Goal: Transaction & Acquisition: Purchase product/service

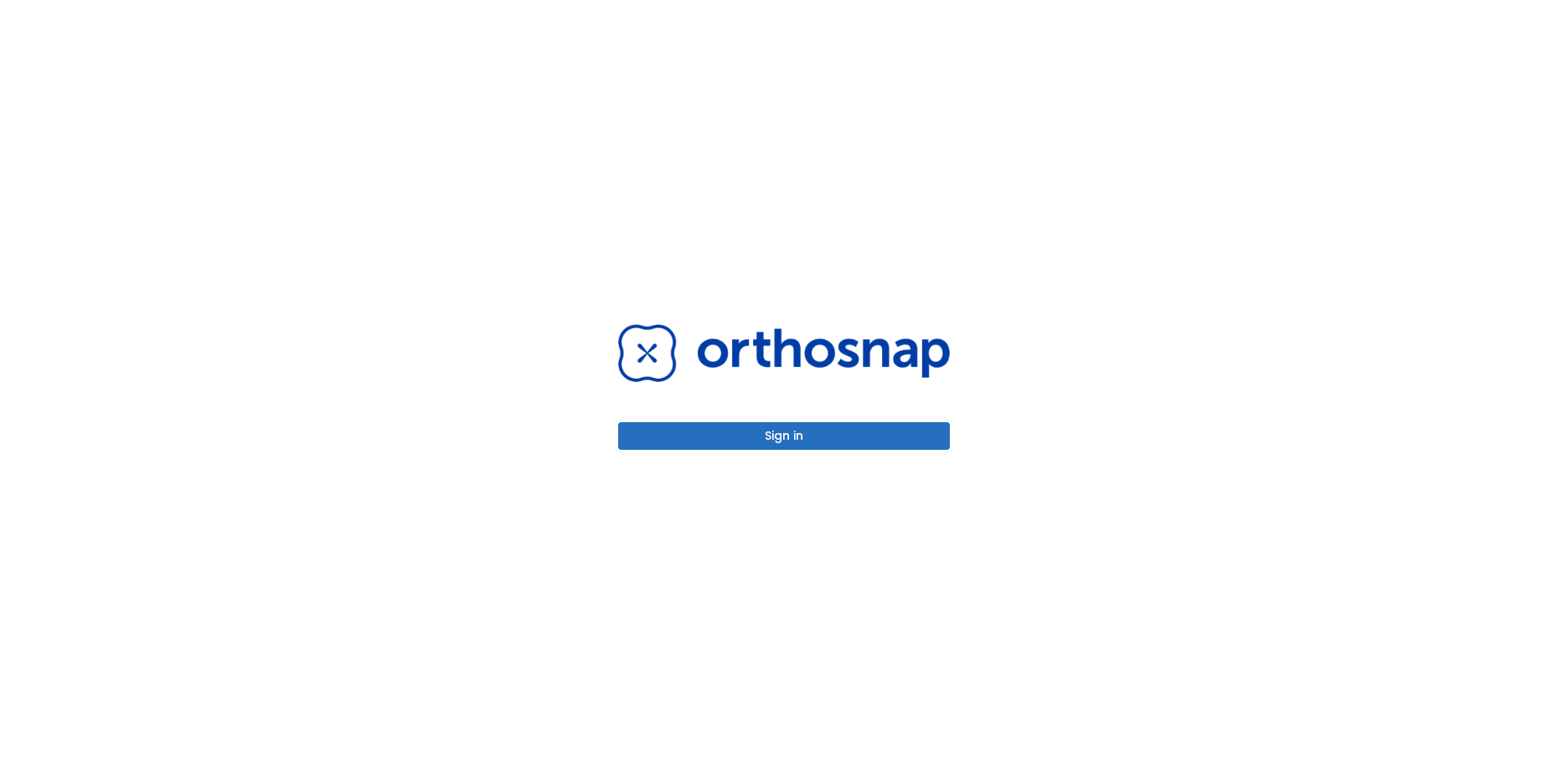
click at [814, 427] on button "Sign in" at bounding box center [783, 436] width 332 height 28
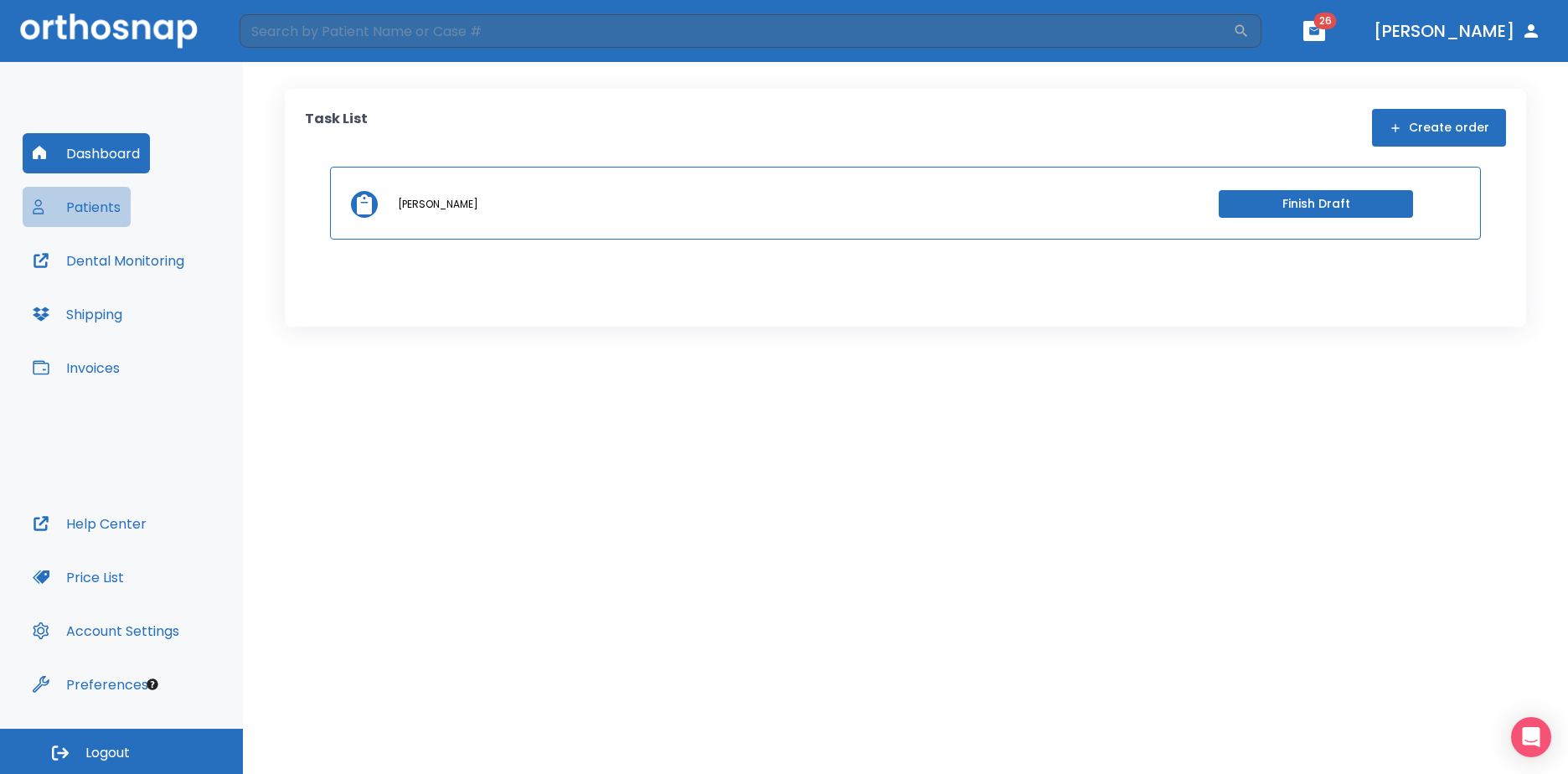
click at [88, 210] on button "Patients" at bounding box center [76, 207] width 108 height 40
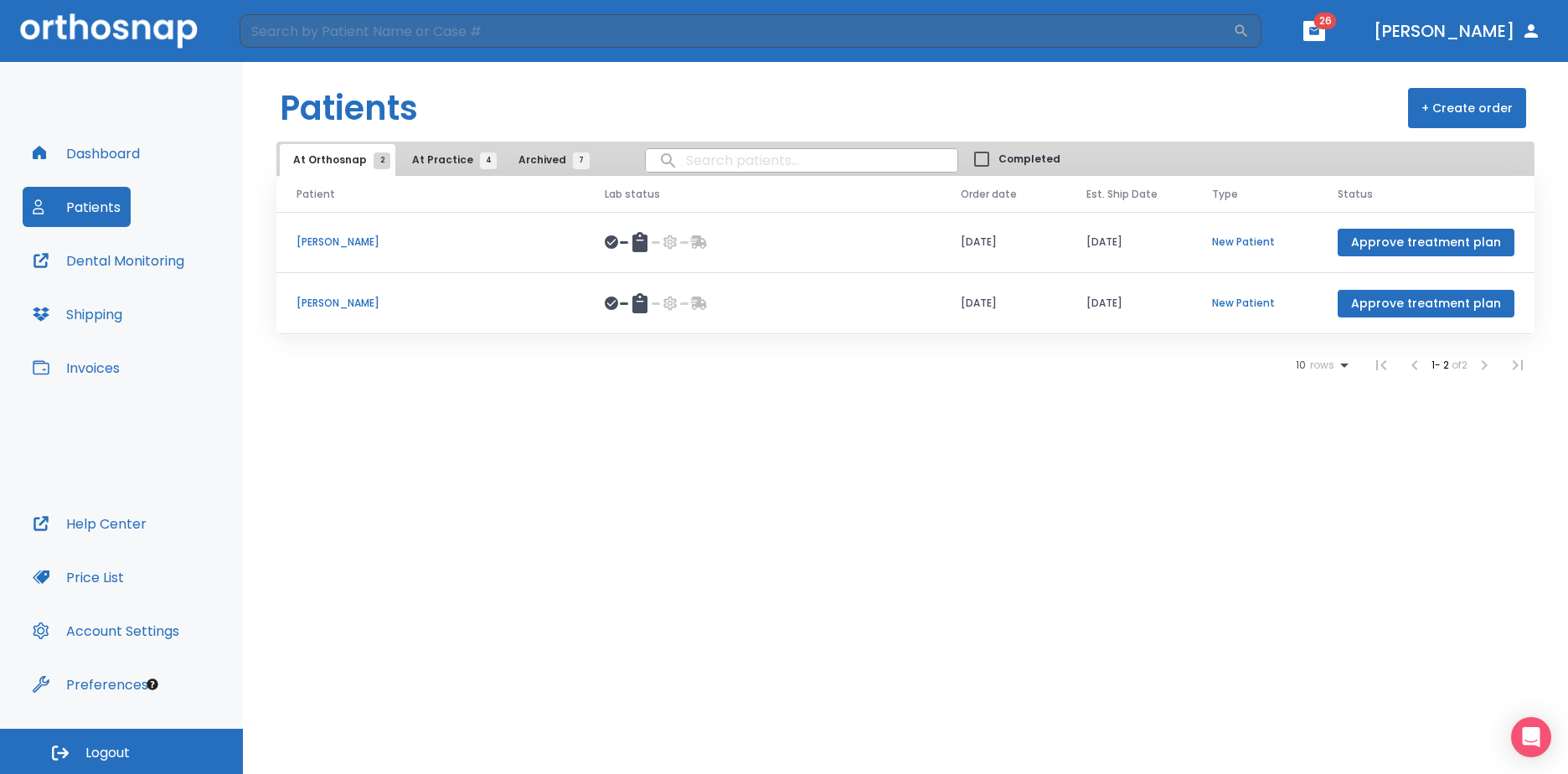
click at [421, 161] on span "At Practice 4" at bounding box center [450, 159] width 76 height 15
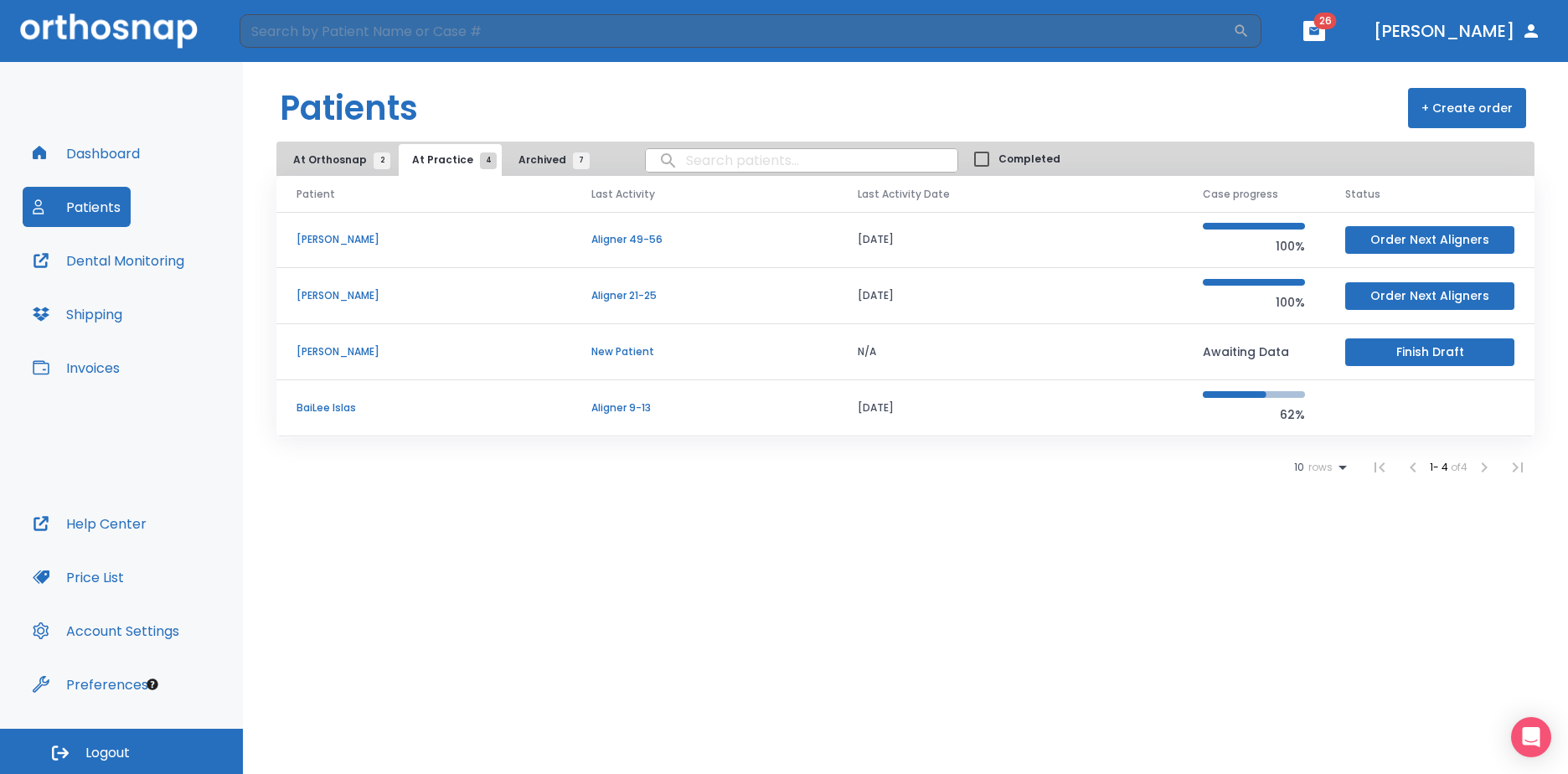
click at [350, 411] on p "BaiLee Islas" at bounding box center [424, 408] width 255 height 15
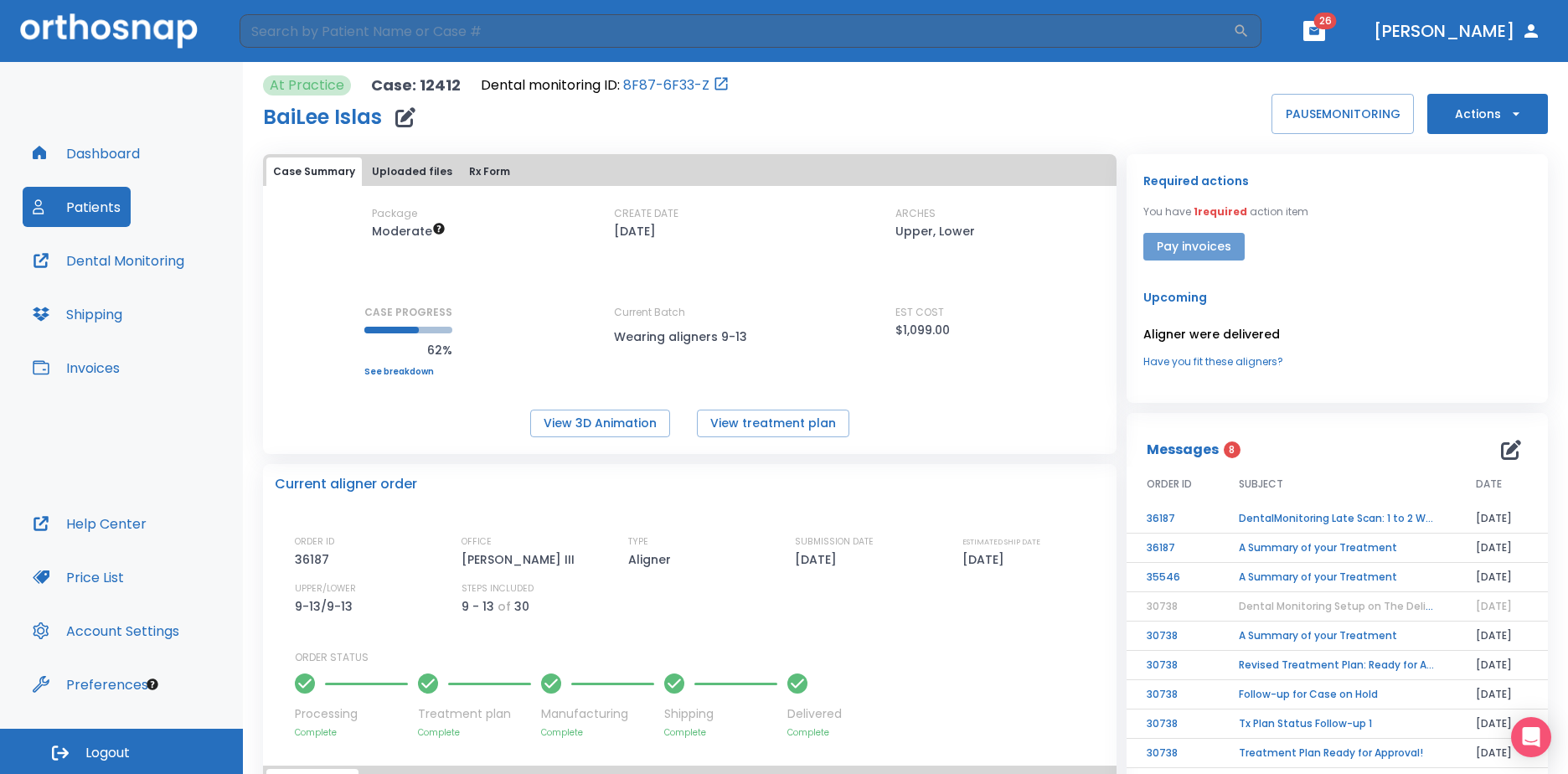
click at [1191, 254] on button "Pay invoices" at bounding box center [1194, 247] width 102 height 28
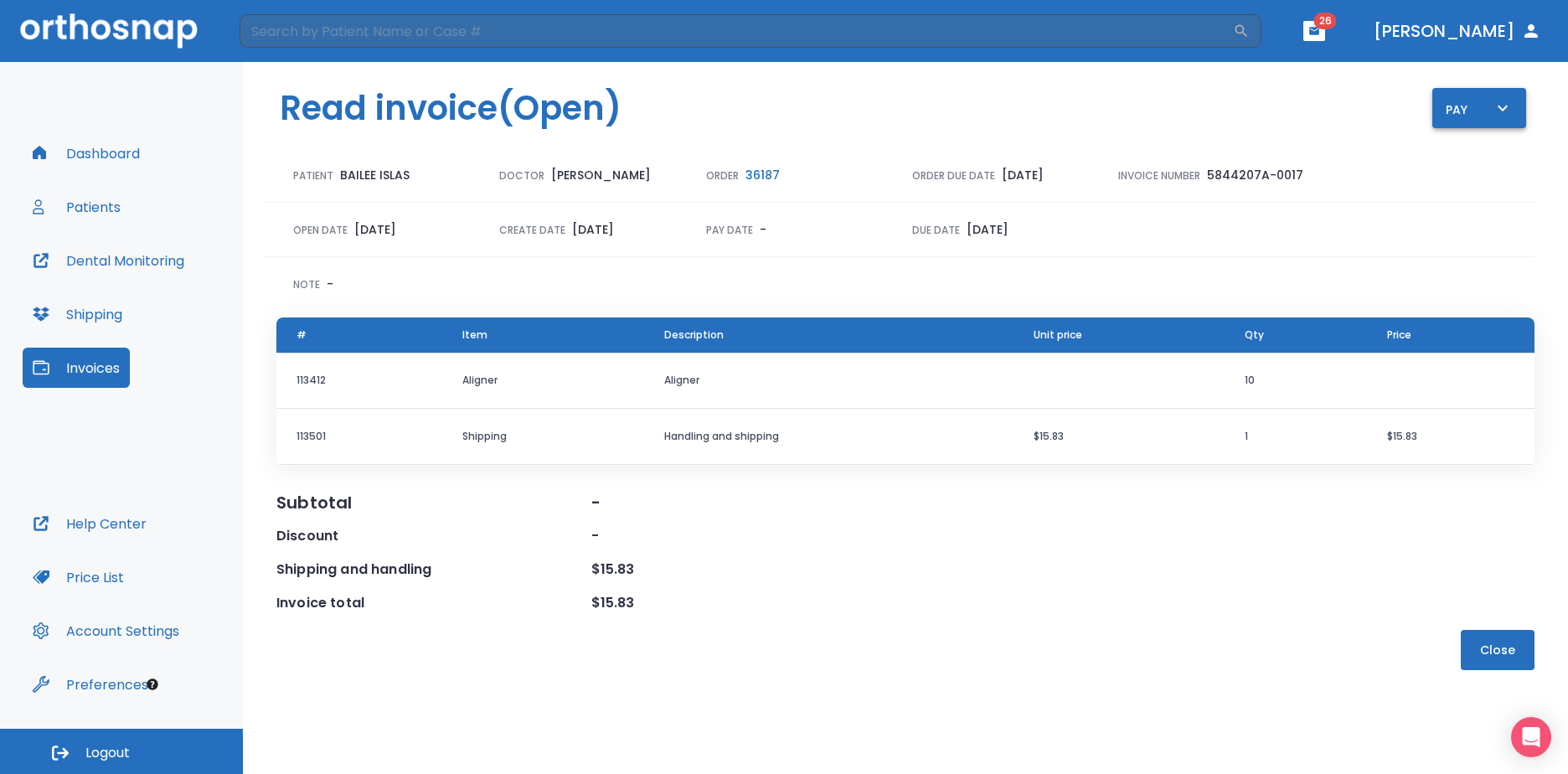
click at [1469, 114] on div "Pay" at bounding box center [1479, 109] width 67 height 21
click at [1470, 155] on p "Pay online by CC" at bounding box center [1488, 155] width 87 height 15
click at [99, 210] on button "Patients" at bounding box center [76, 207] width 108 height 40
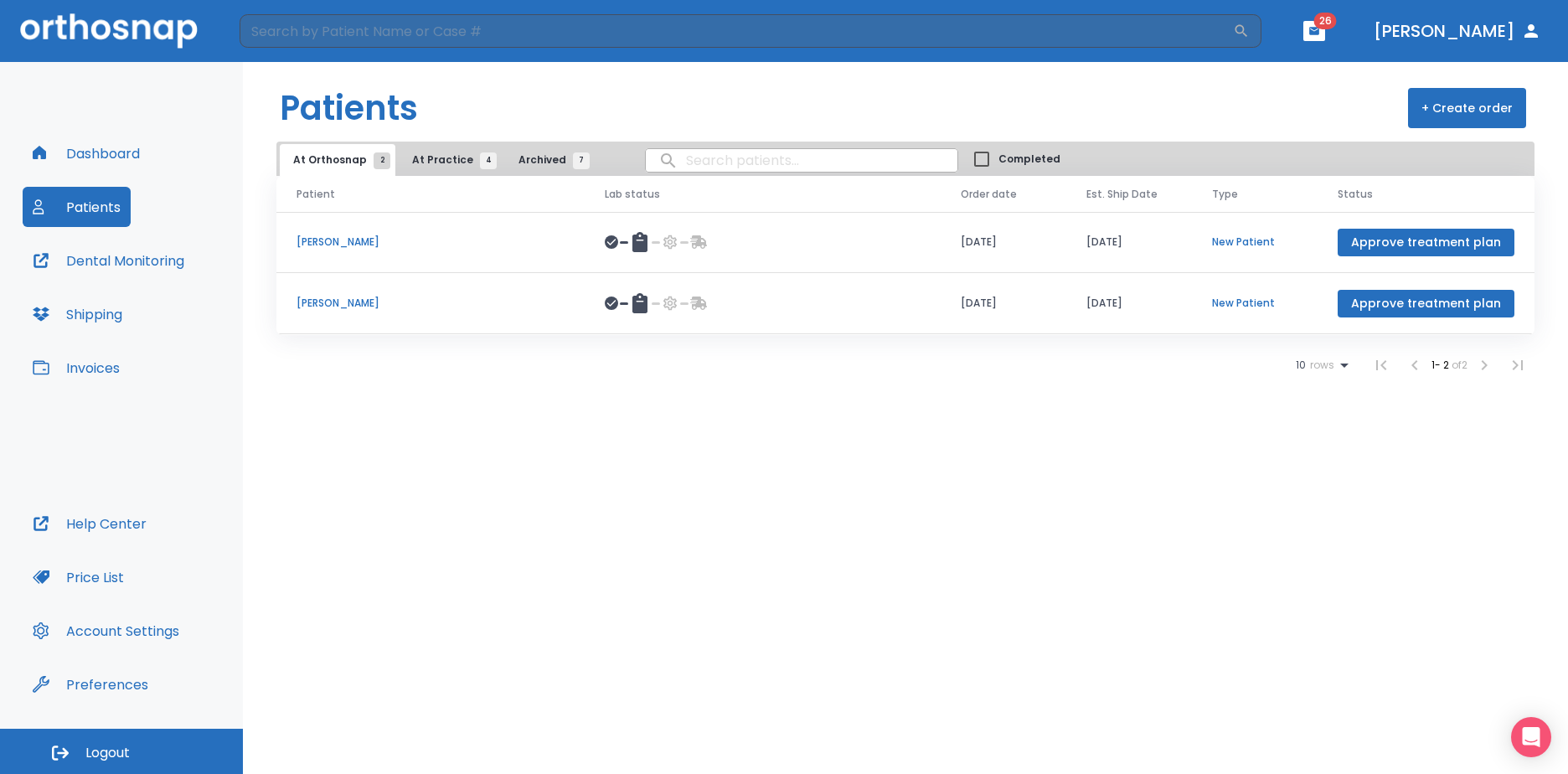
click at [448, 162] on span "At Practice 4" at bounding box center [450, 159] width 76 height 15
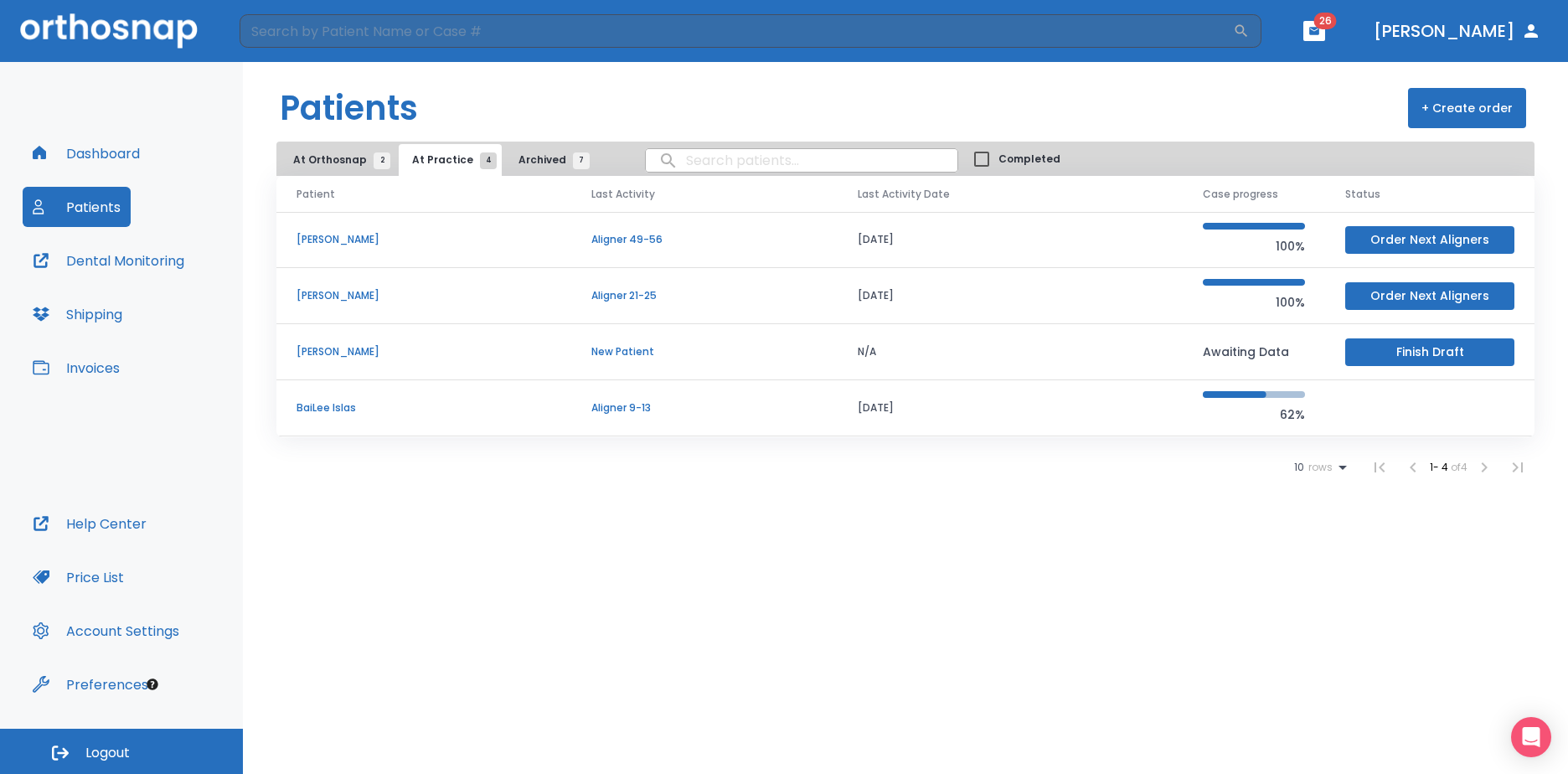
click at [322, 405] on p "BaiLee Islas" at bounding box center [424, 408] width 255 height 15
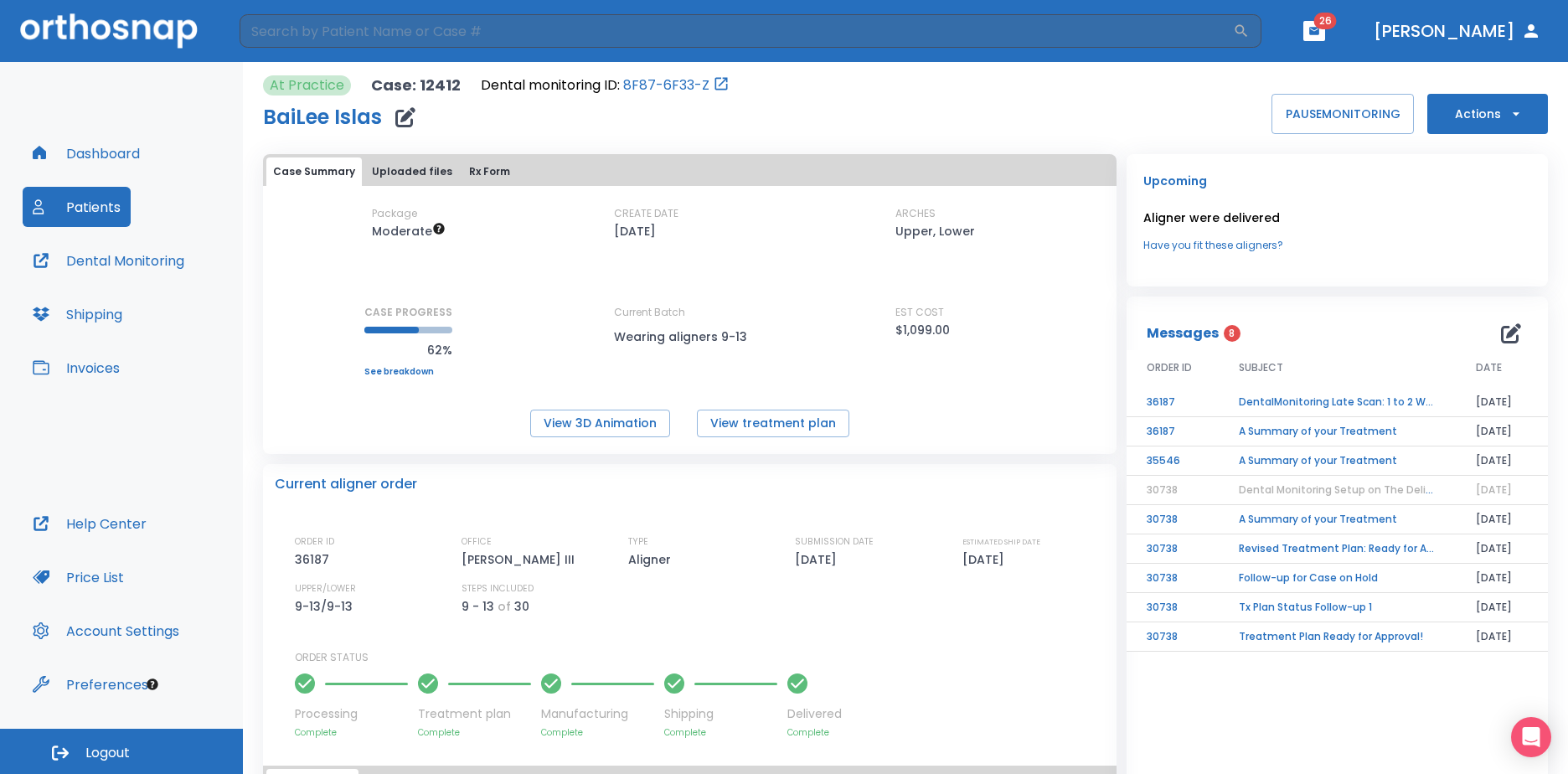
click at [1327, 399] on td "DentalMonitoring Late Scan: 1 to 2 Weeks Notification" at bounding box center [1337, 403] width 237 height 30
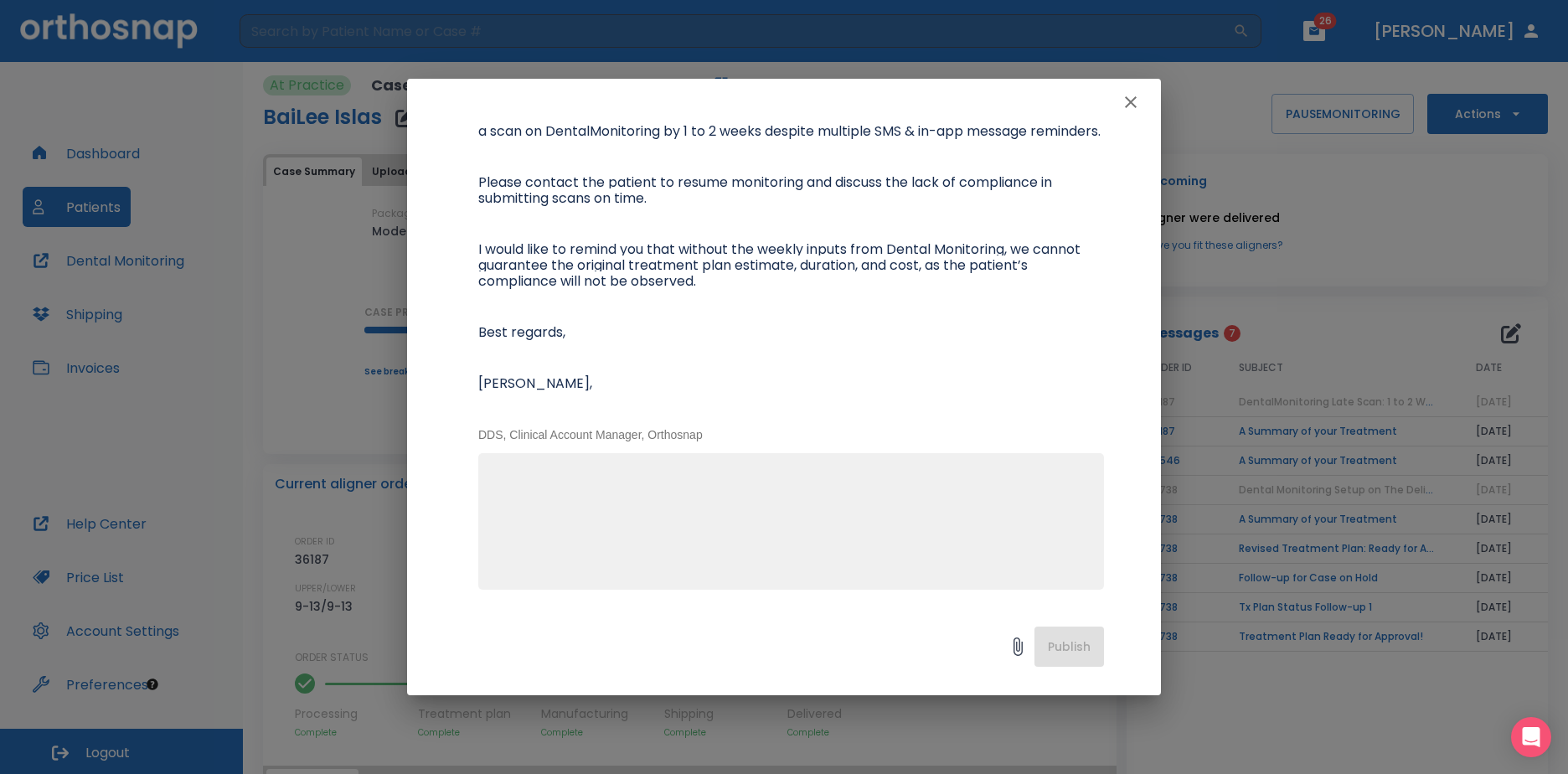
scroll to position [264, 0]
click at [804, 195] on p "Please contact the patient to resume monitoring and discuss the lack of complia…" at bounding box center [791, 191] width 626 height 32
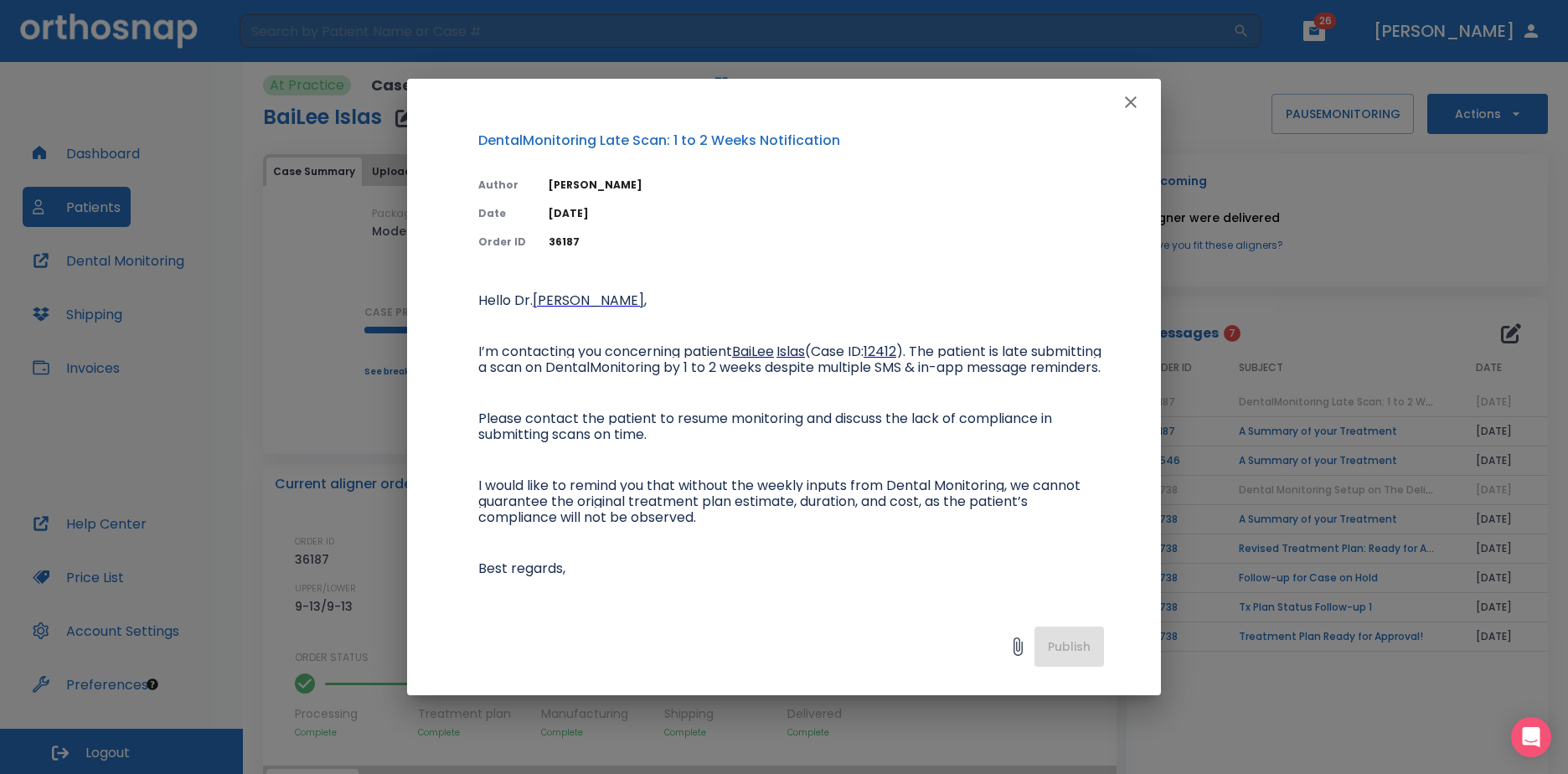
scroll to position [0, 0]
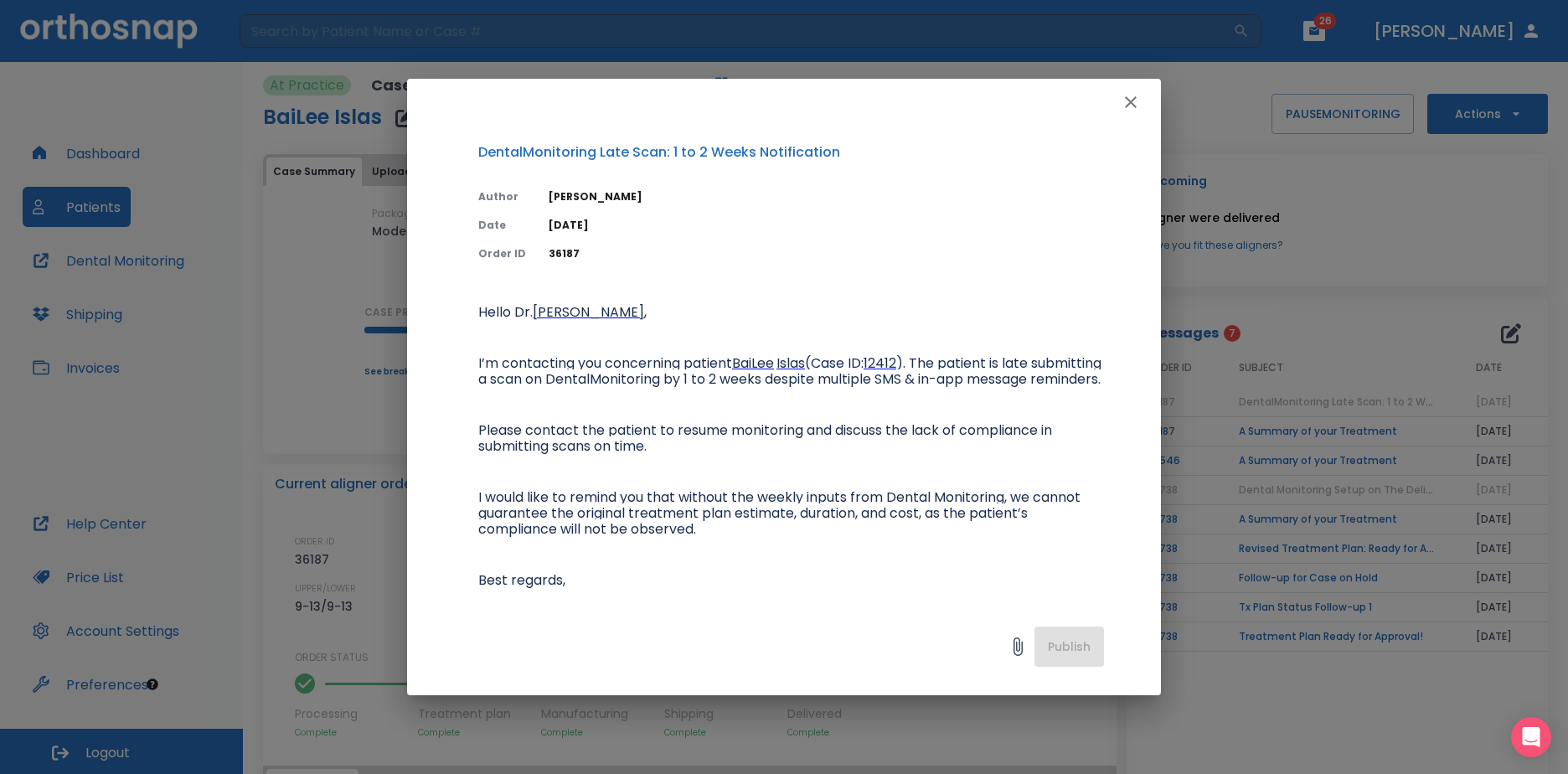
click at [1135, 104] on icon "button" at bounding box center [1130, 102] width 20 height 20
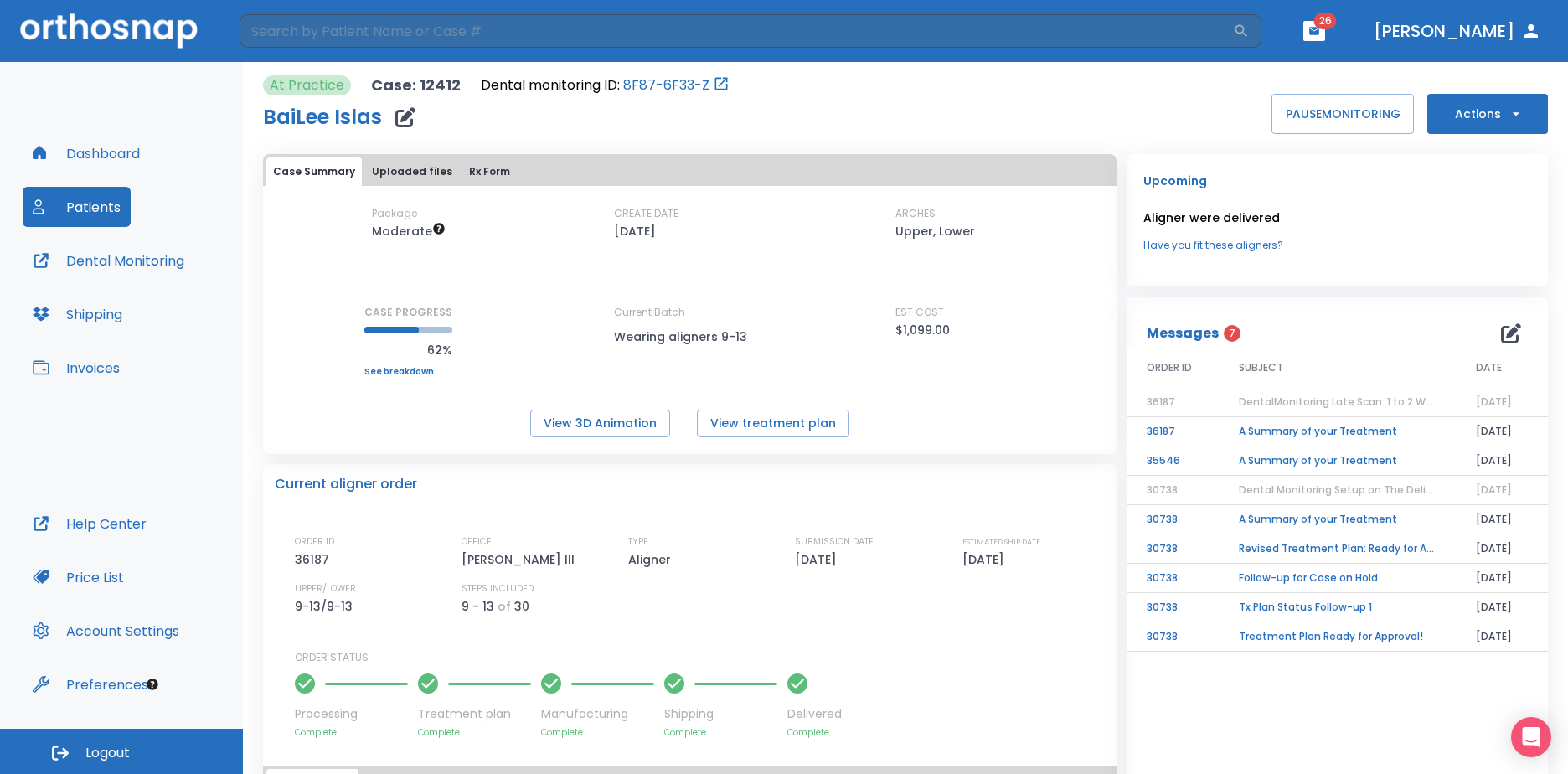
click at [88, 375] on button "Invoices" at bounding box center [76, 368] width 108 height 40
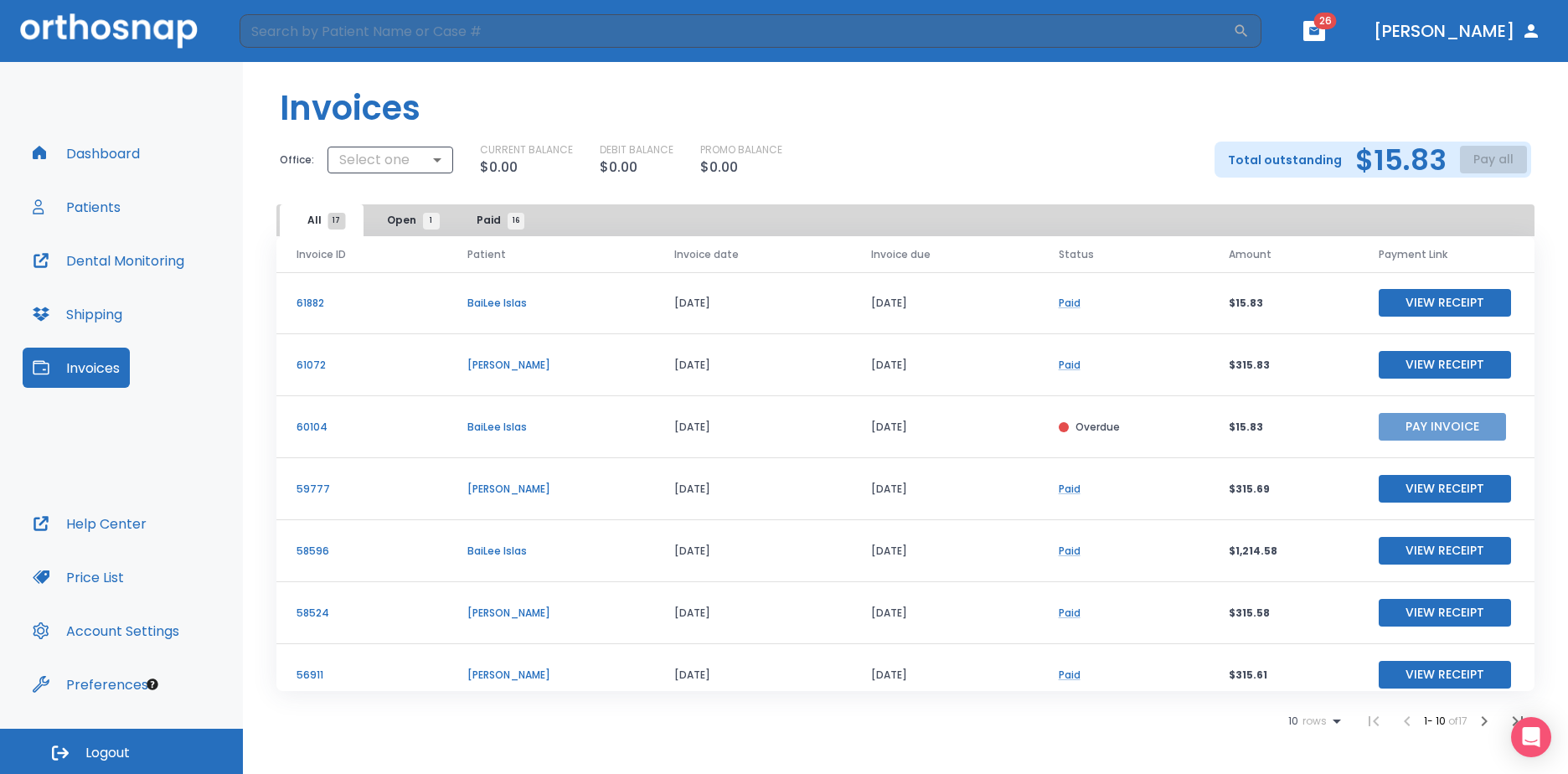
click at [1432, 424] on button "Pay Invoice" at bounding box center [1441, 427] width 127 height 28
click at [404, 218] on span "Open 1" at bounding box center [409, 220] width 45 height 15
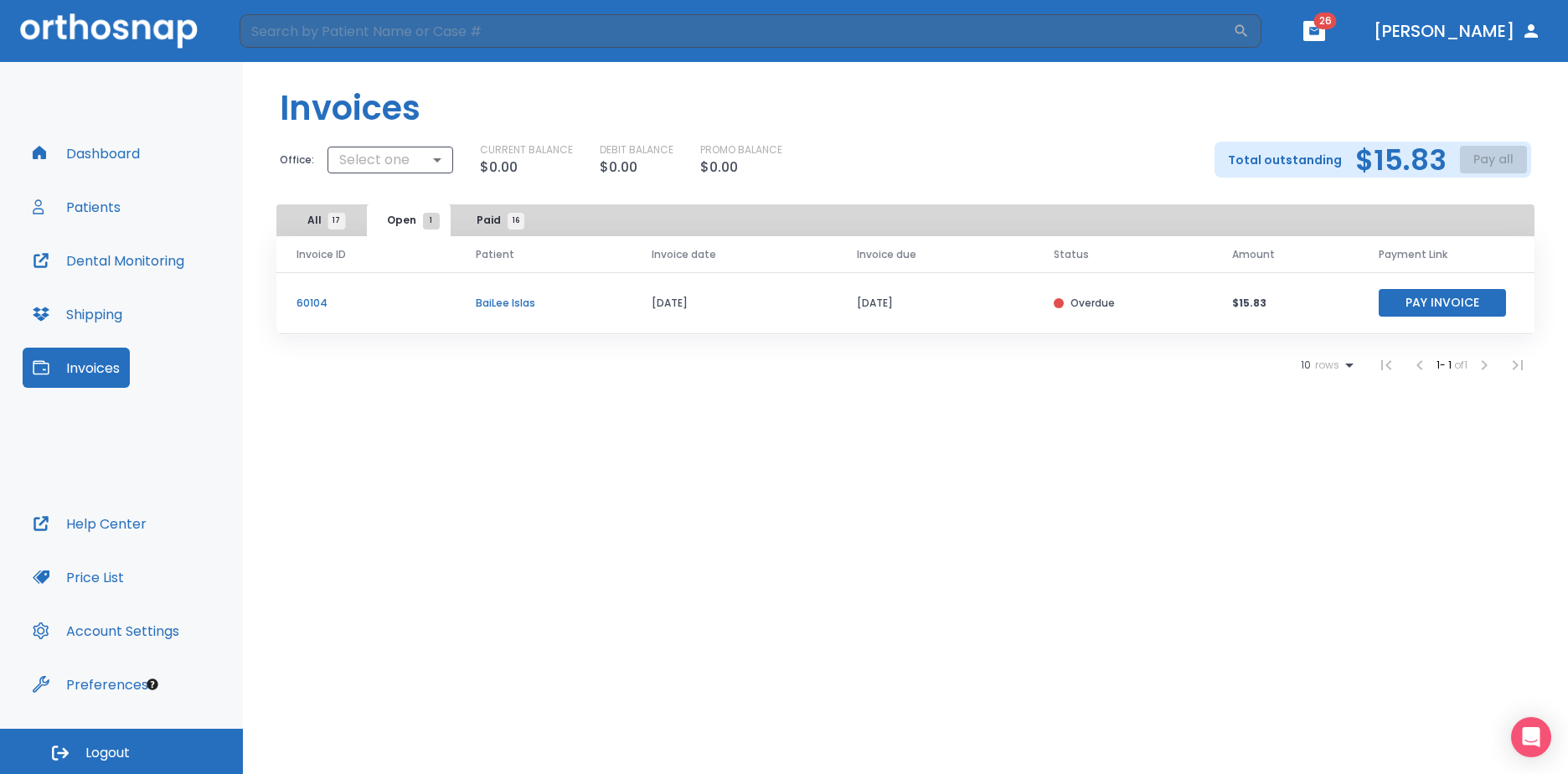
click at [1401, 306] on button "Pay Invoice" at bounding box center [1441, 303] width 127 height 28
